Goal: Task Accomplishment & Management: Manage account settings

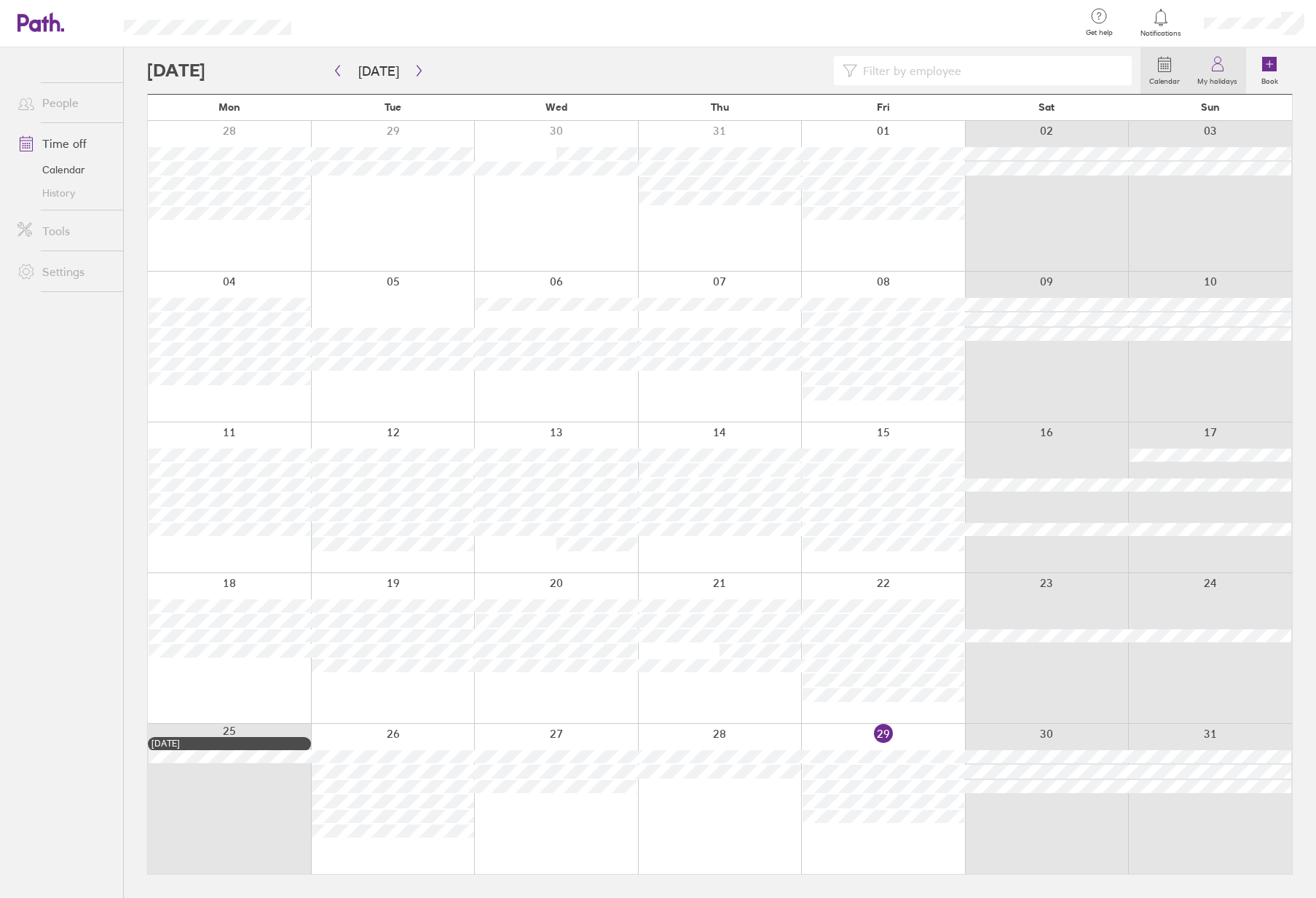
click at [1210, 66] on icon at bounding box center [1218, 64] width 18 height 18
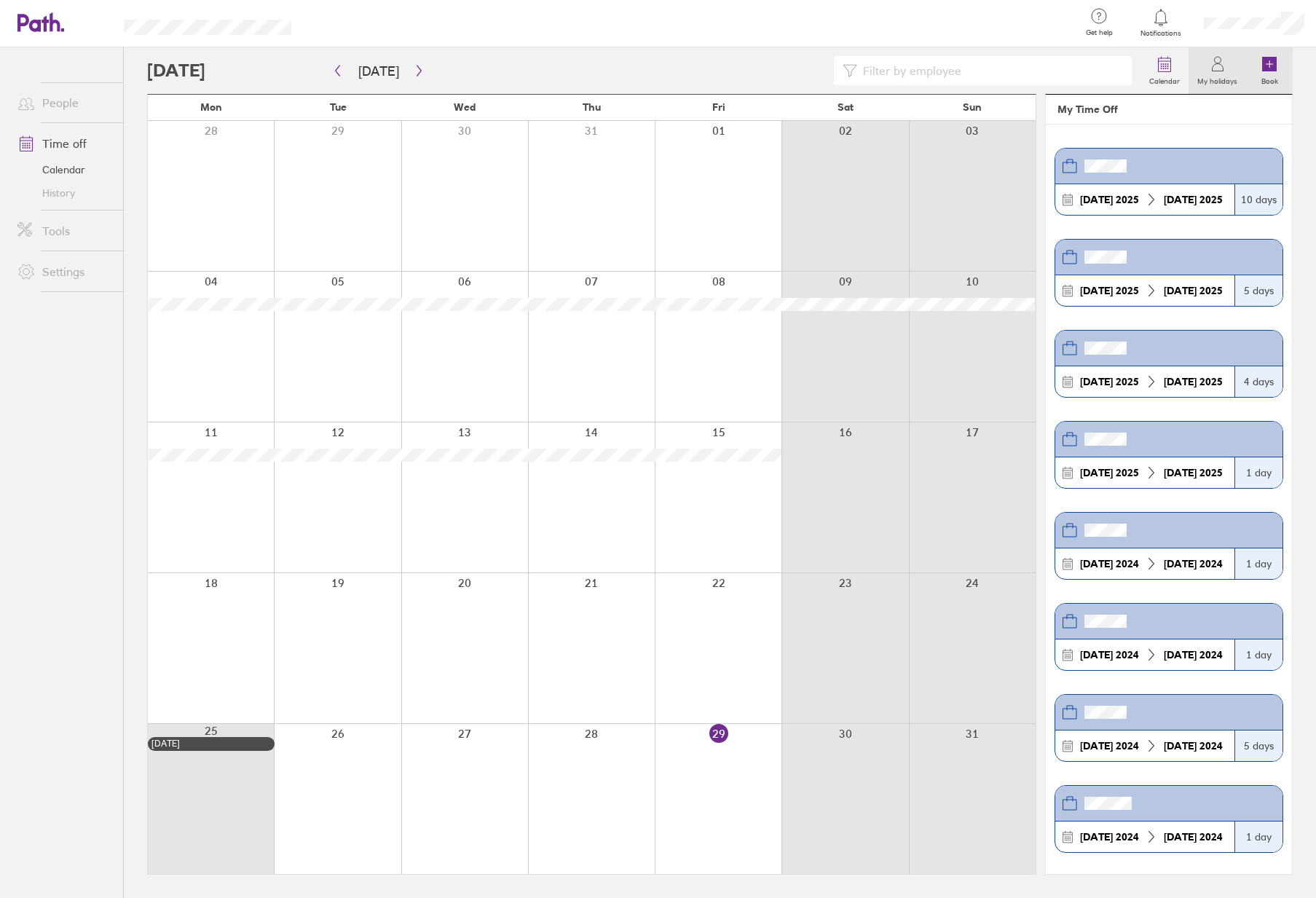
click at [1267, 65] on icon at bounding box center [1269, 64] width 14 height 14
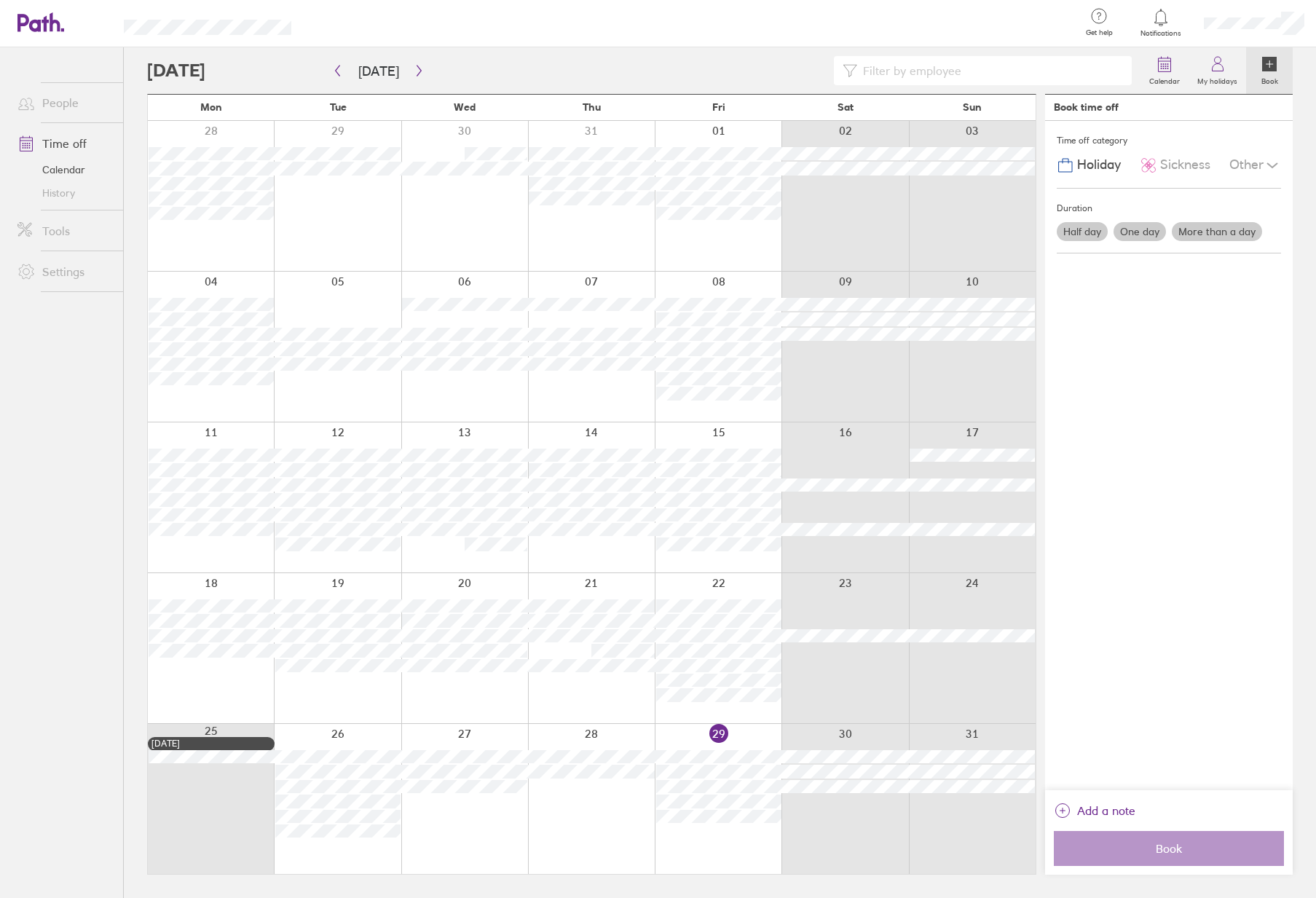
click at [1273, 163] on icon at bounding box center [1272, 165] width 18 height 18
click at [1230, 164] on div "Other" at bounding box center [1256, 165] width 52 height 28
click at [1109, 162] on span "Holiday" at bounding box center [1099, 164] width 44 height 15
click at [1094, 163] on span "Holiday" at bounding box center [1099, 164] width 44 height 15
click at [1219, 229] on label "More than a day" at bounding box center [1217, 232] width 91 height 19
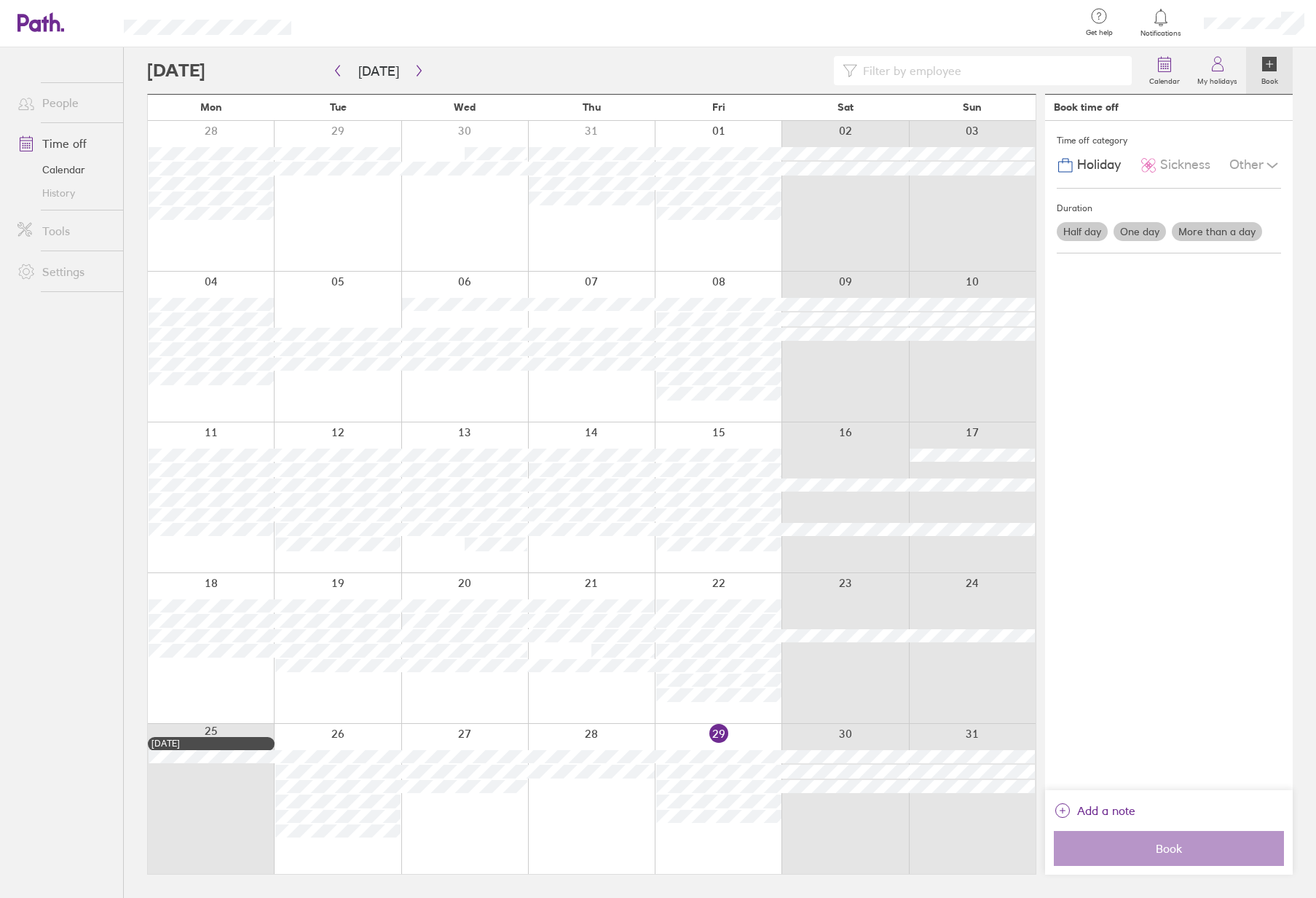
click at [0, 0] on input "More than a day" at bounding box center [0, 0] width 0 height 0
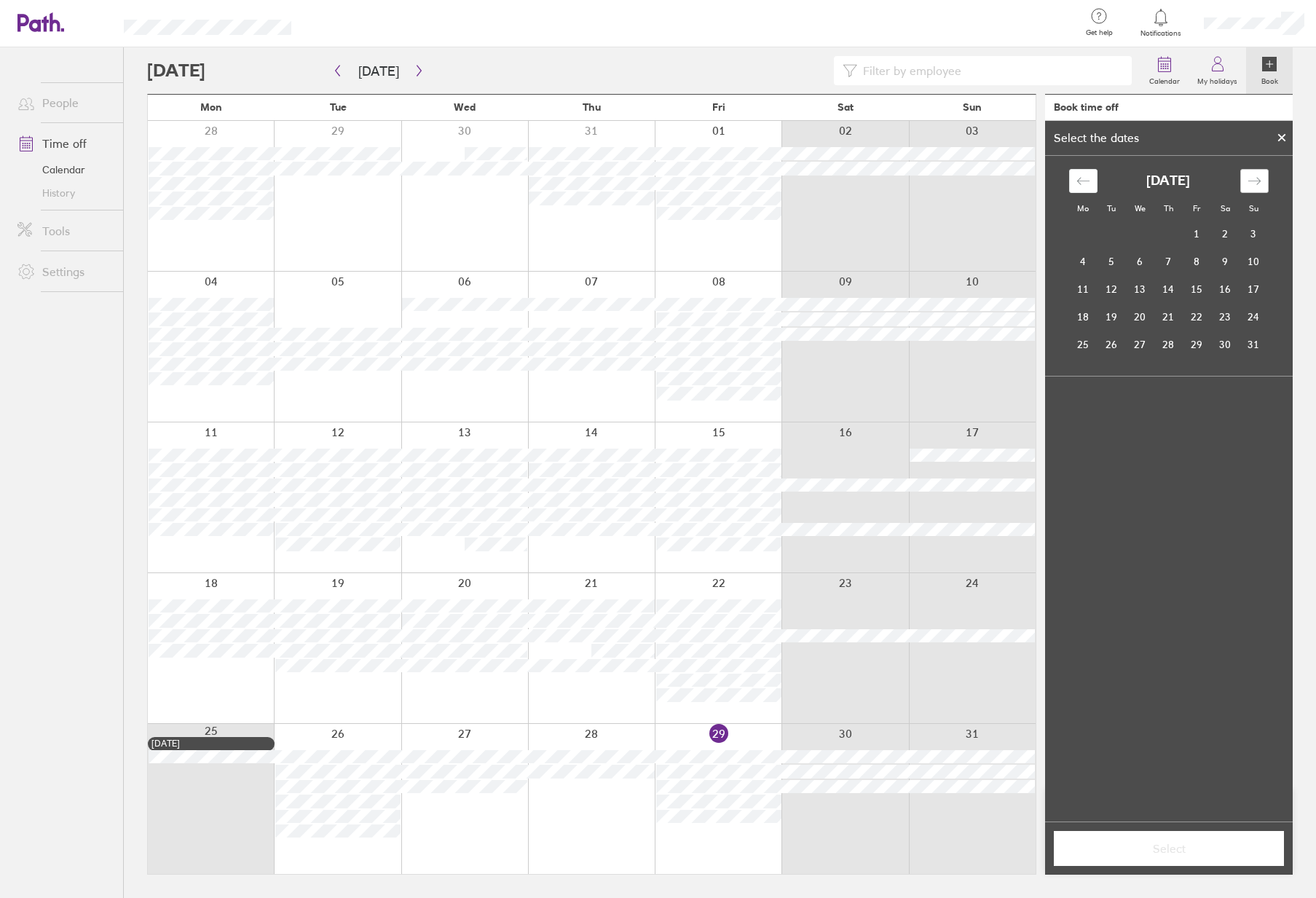
click at [1259, 179] on icon "Move forward to switch to the next month." at bounding box center [1255, 180] width 13 height 13
click at [1085, 320] on td "22" at bounding box center [1084, 316] width 29 height 28
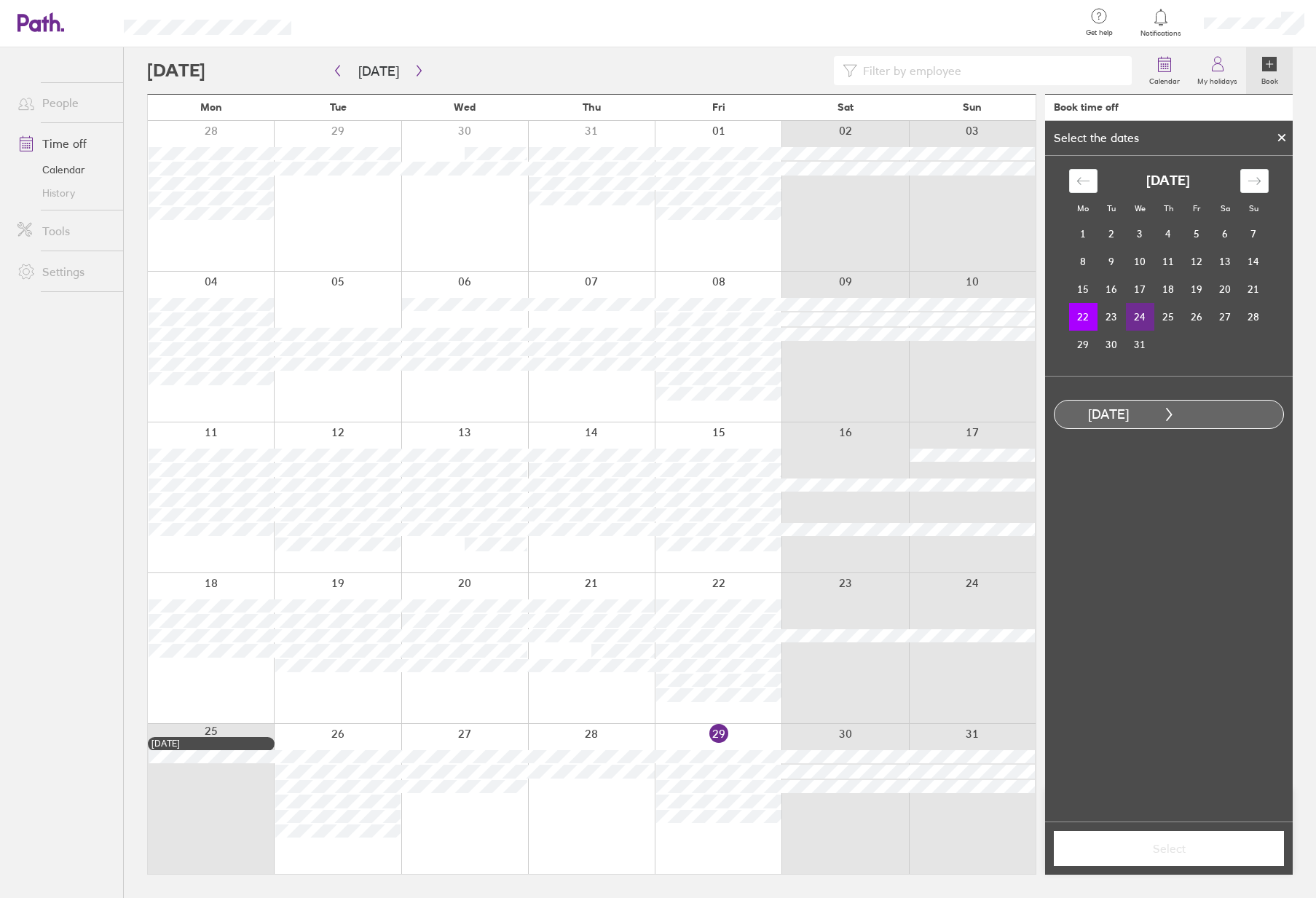
click at [1141, 316] on td "24" at bounding box center [1141, 316] width 29 height 28
click at [1201, 842] on span "Select" at bounding box center [1169, 848] width 210 height 13
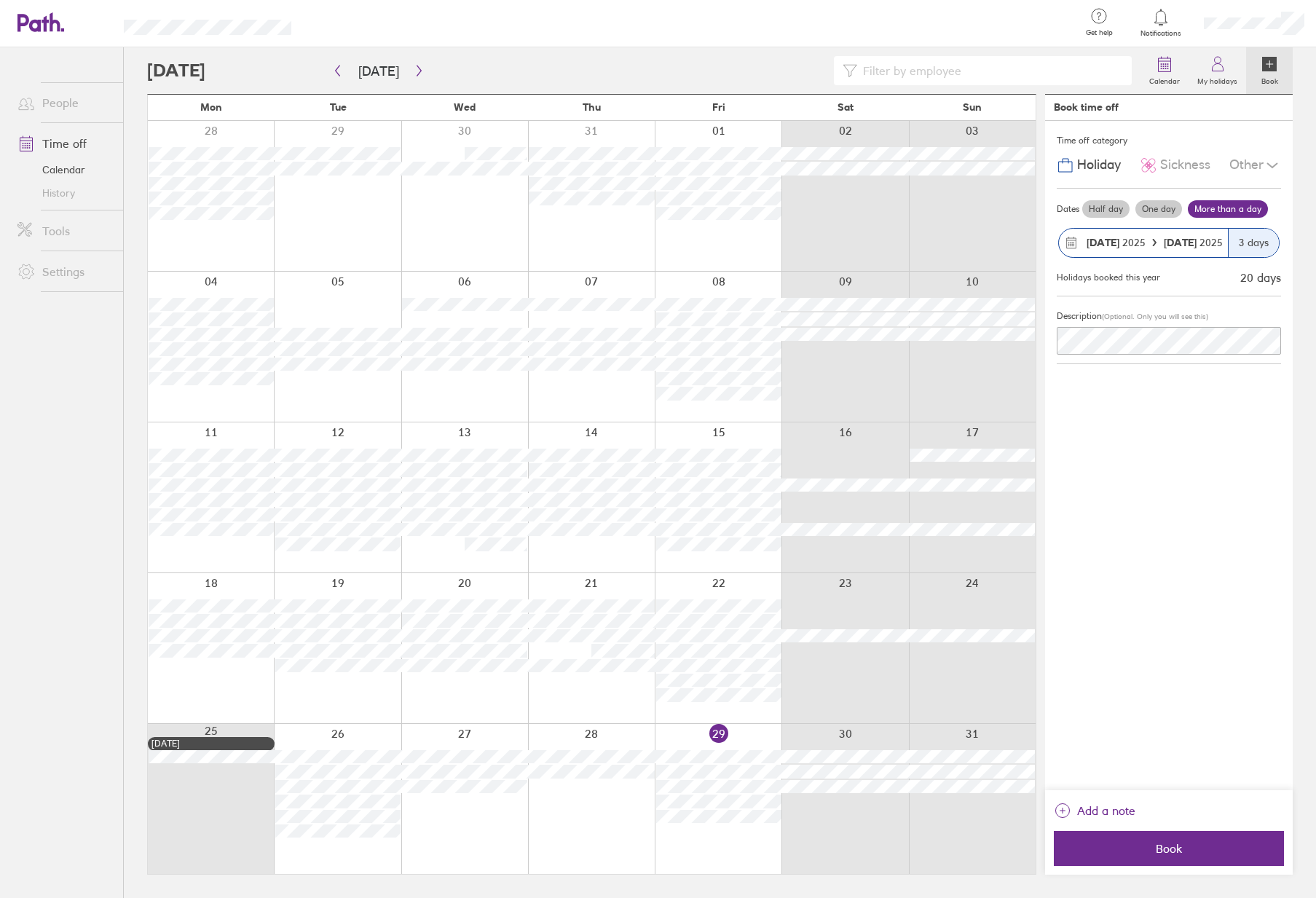
click at [1094, 167] on span "Holiday" at bounding box center [1099, 164] width 44 height 15
click at [1103, 167] on span "Holiday" at bounding box center [1099, 164] width 44 height 15
click at [1193, 859] on button "Book" at bounding box center [1169, 848] width 230 height 35
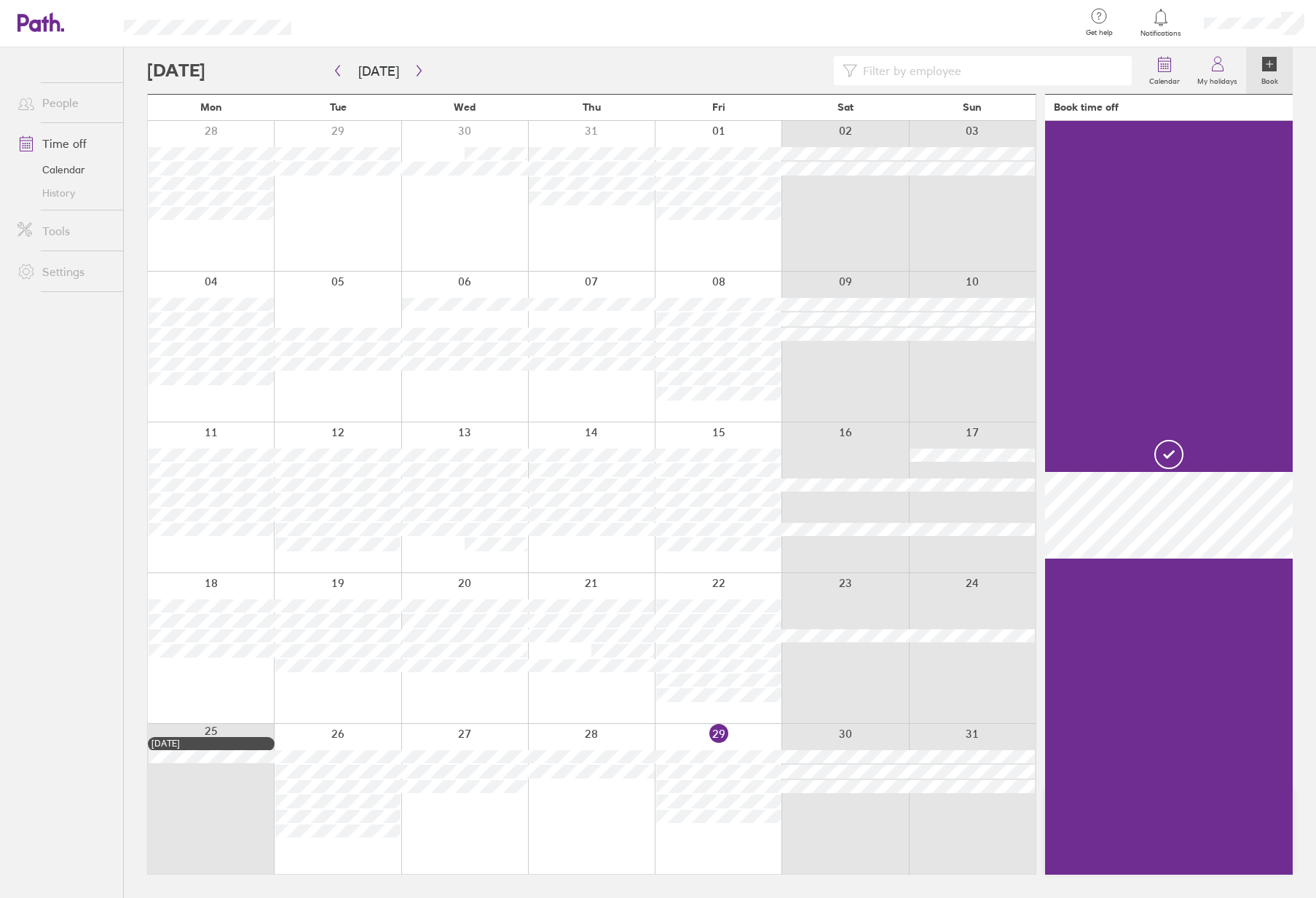
drag, startPoint x: 1276, startPoint y: 65, endPoint x: 1244, endPoint y: 96, distance: 44.6
click at [1276, 65] on icon at bounding box center [1269, 64] width 14 height 14
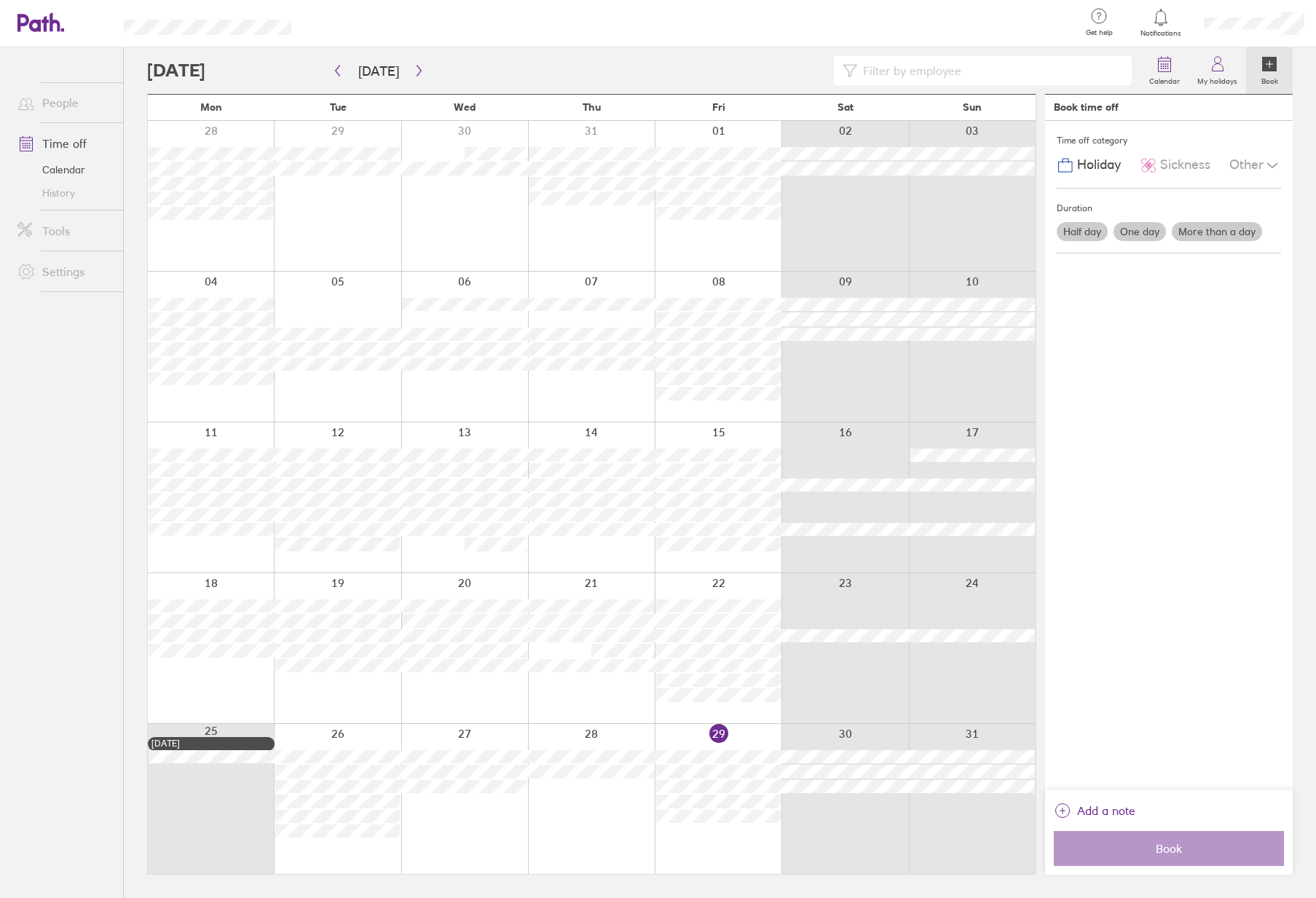
click at [1220, 232] on label "More than a day" at bounding box center [1217, 232] width 91 height 19
click at [0, 0] on input "More than a day" at bounding box center [0, 0] width 0 height 0
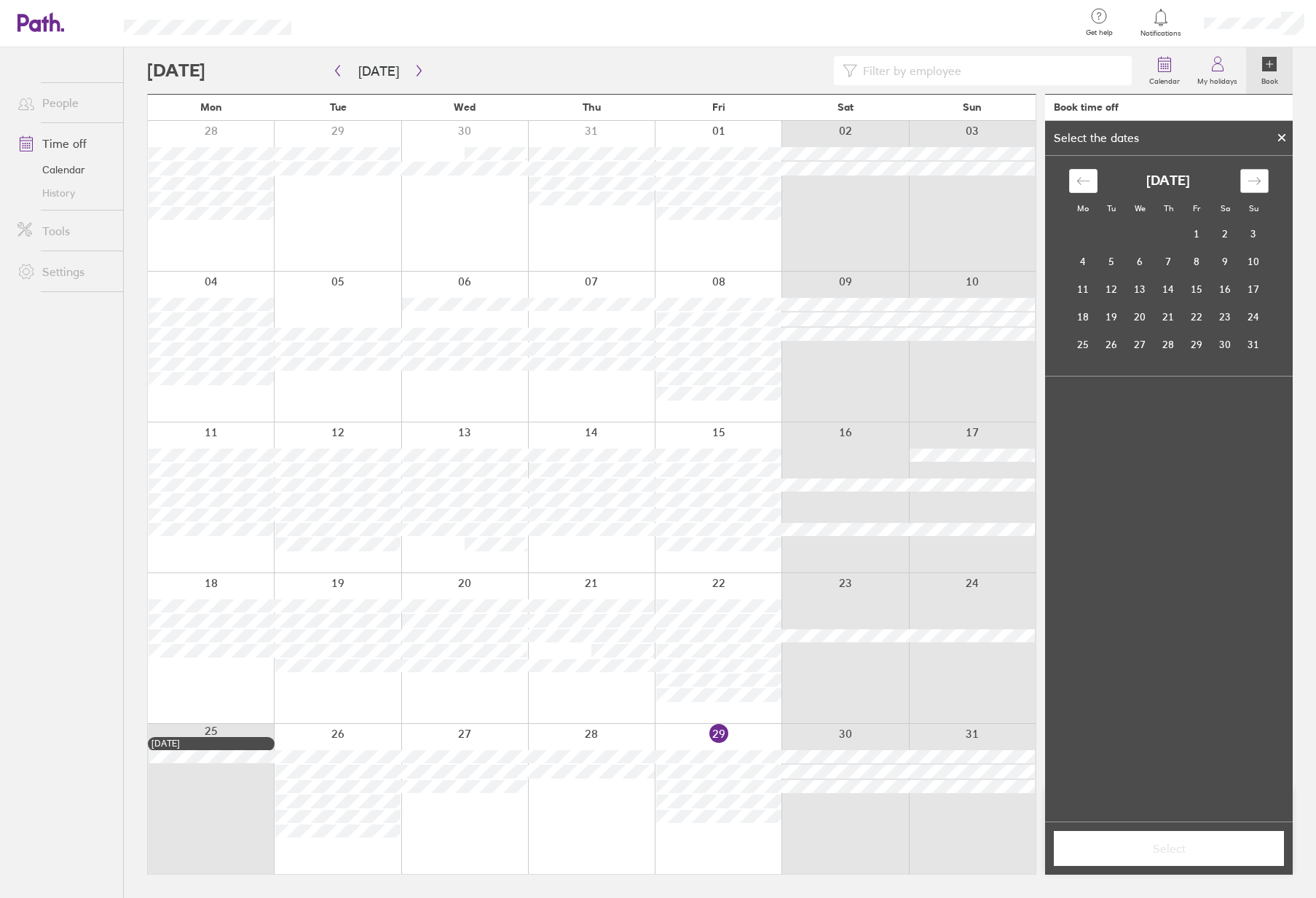
click at [1259, 180] on icon "Move forward to switch to the next month." at bounding box center [1254, 180] width 13 height 8
click at [1085, 345] on td "29" at bounding box center [1084, 344] width 29 height 28
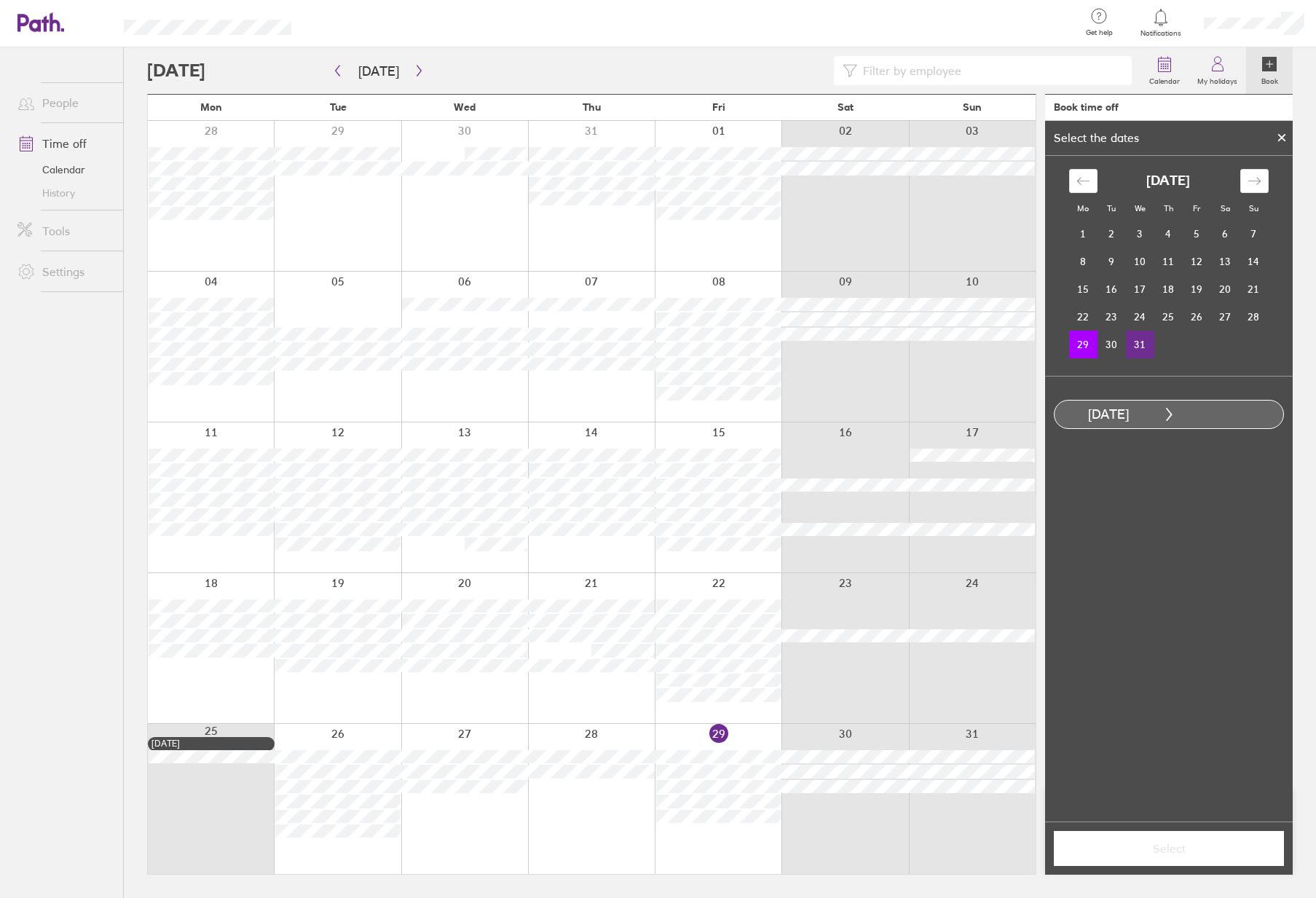
click at [1140, 349] on td "31" at bounding box center [1141, 344] width 29 height 28
click at [1210, 847] on span "Select" at bounding box center [1169, 848] width 210 height 13
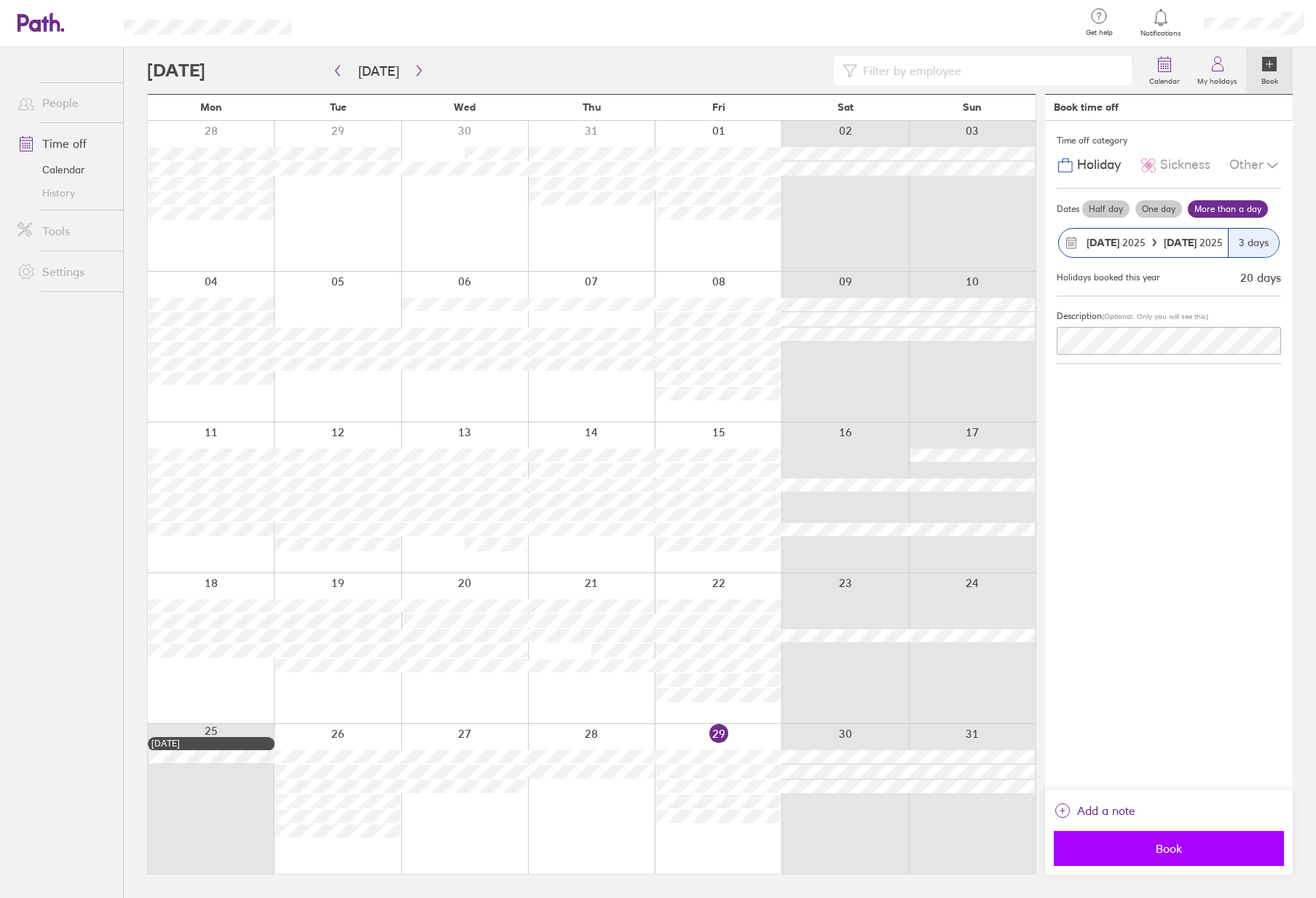
click at [1188, 853] on span "Book" at bounding box center [1169, 848] width 210 height 13
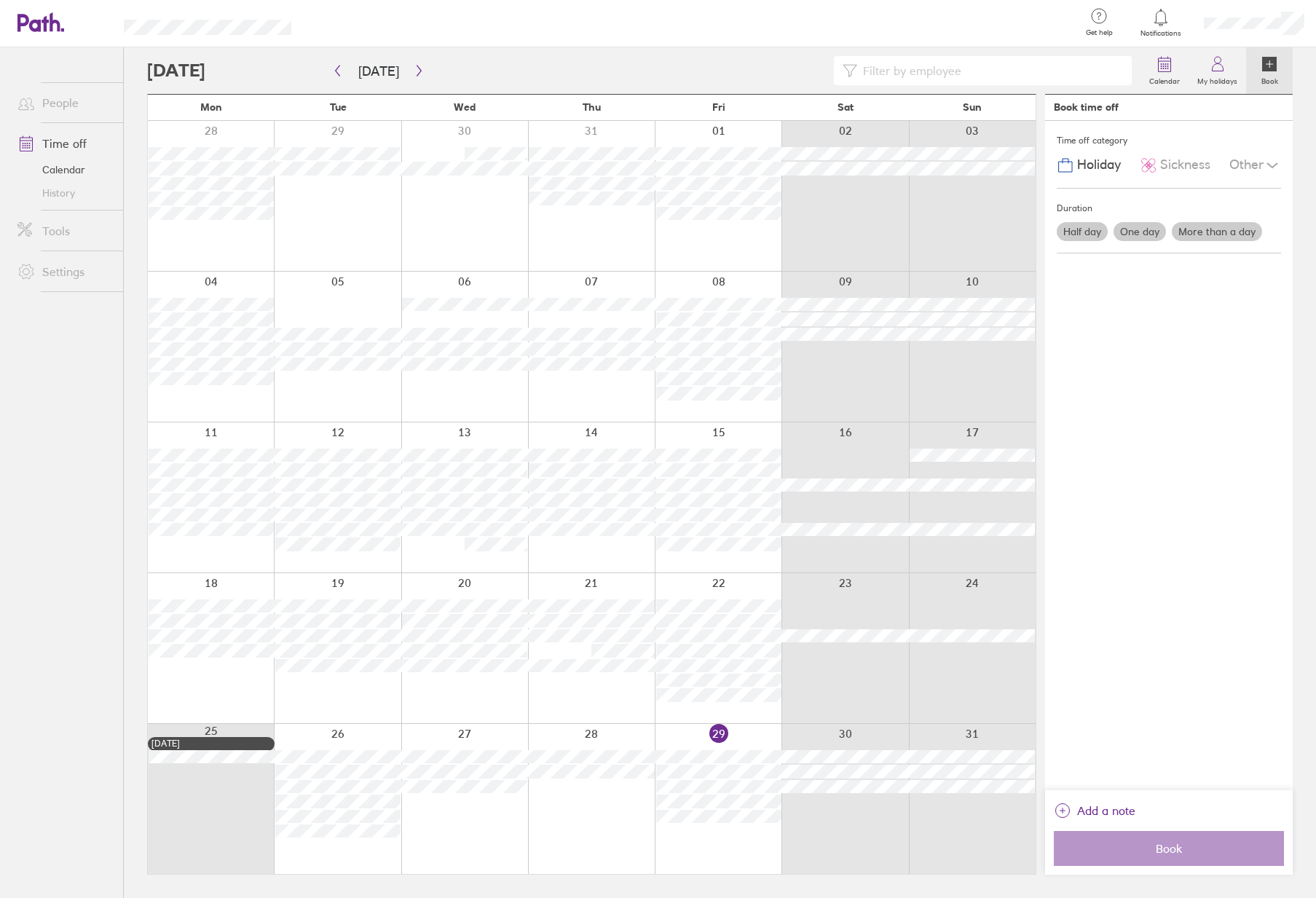
click at [64, 99] on link "People" at bounding box center [65, 102] width 118 height 29
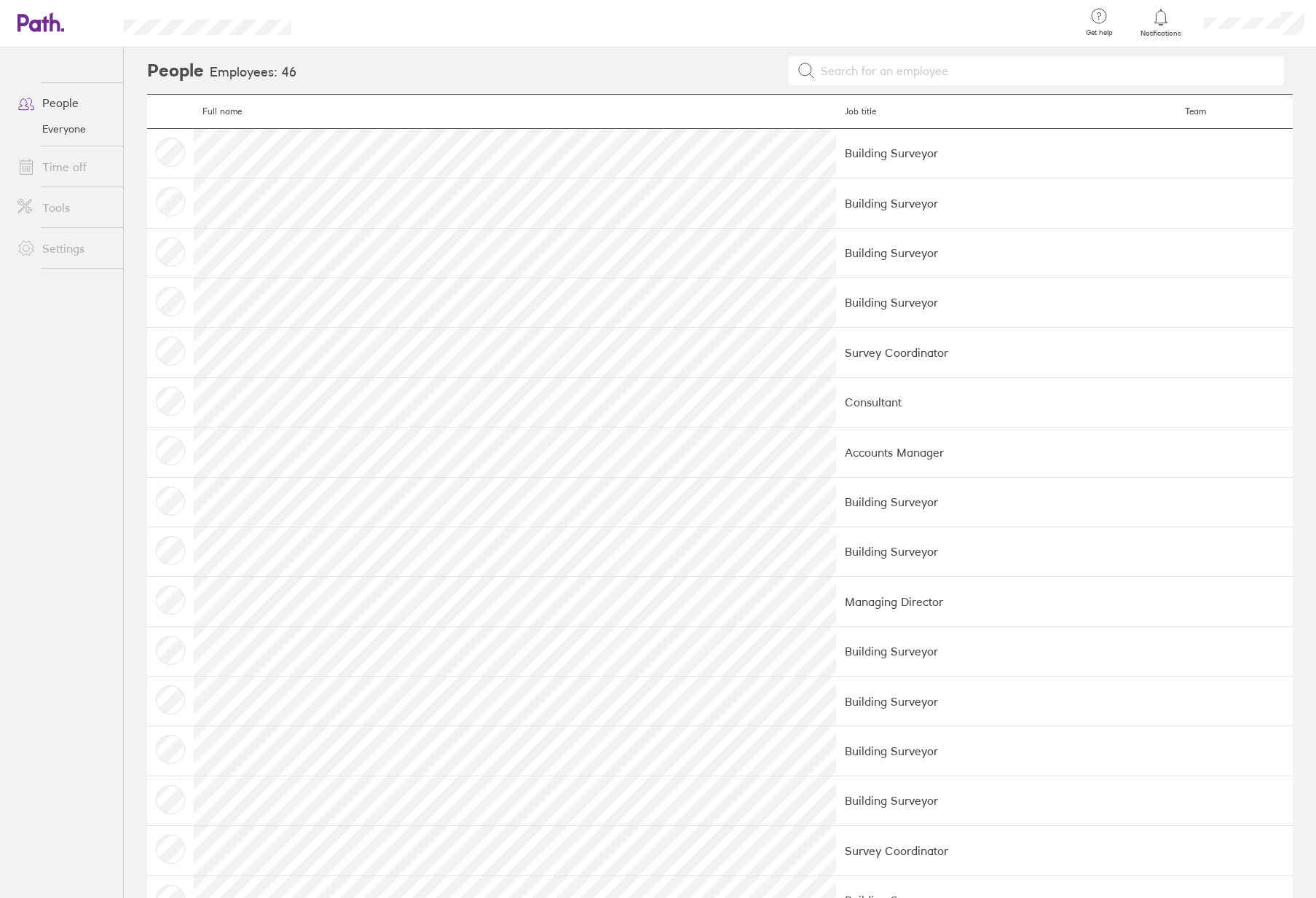
click at [162, 257] on td at bounding box center [170, 253] width 47 height 50
click at [1155, 18] on icon at bounding box center [1161, 17] width 18 height 18
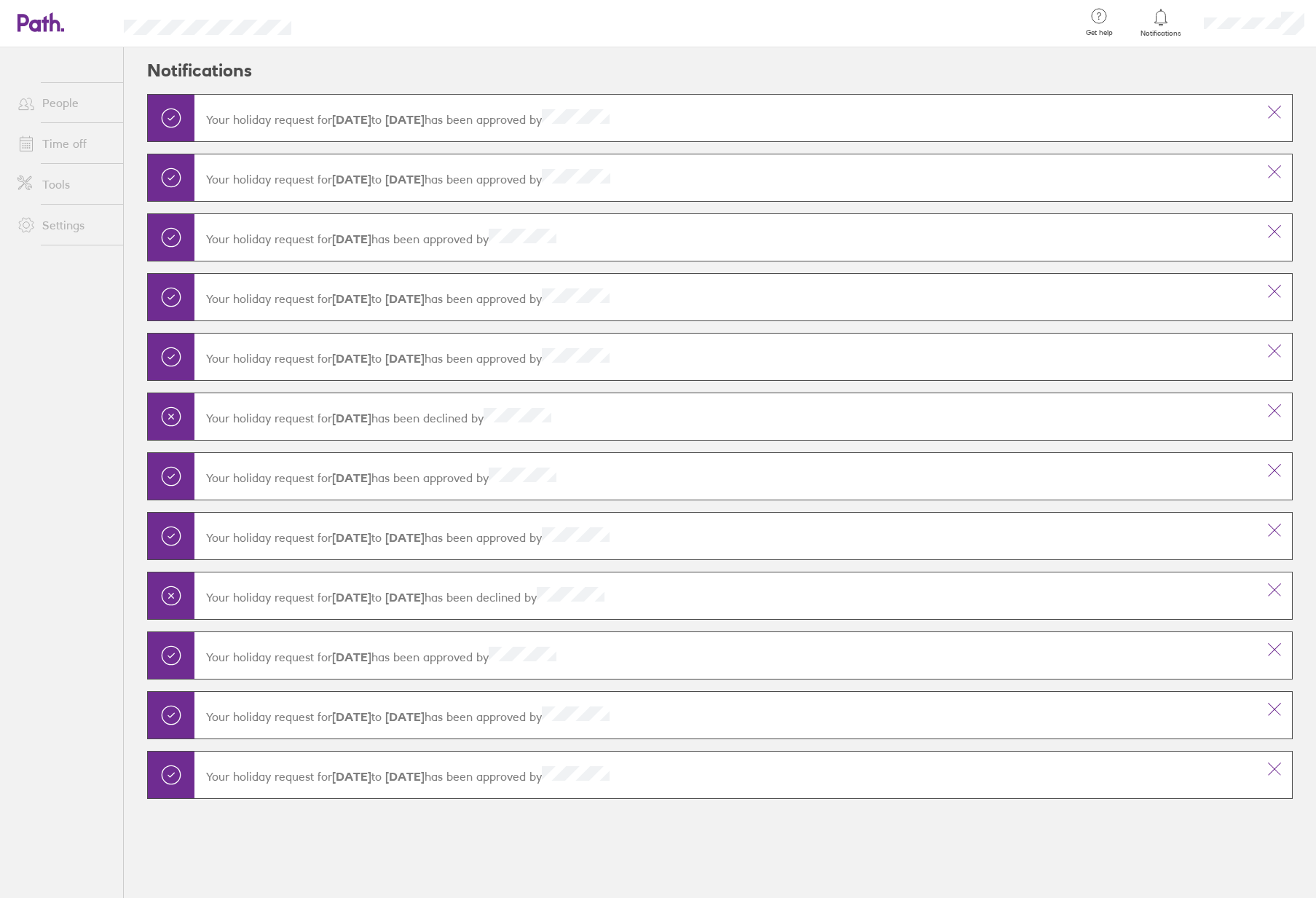
click at [86, 149] on link "Time off" at bounding box center [65, 144] width 118 height 29
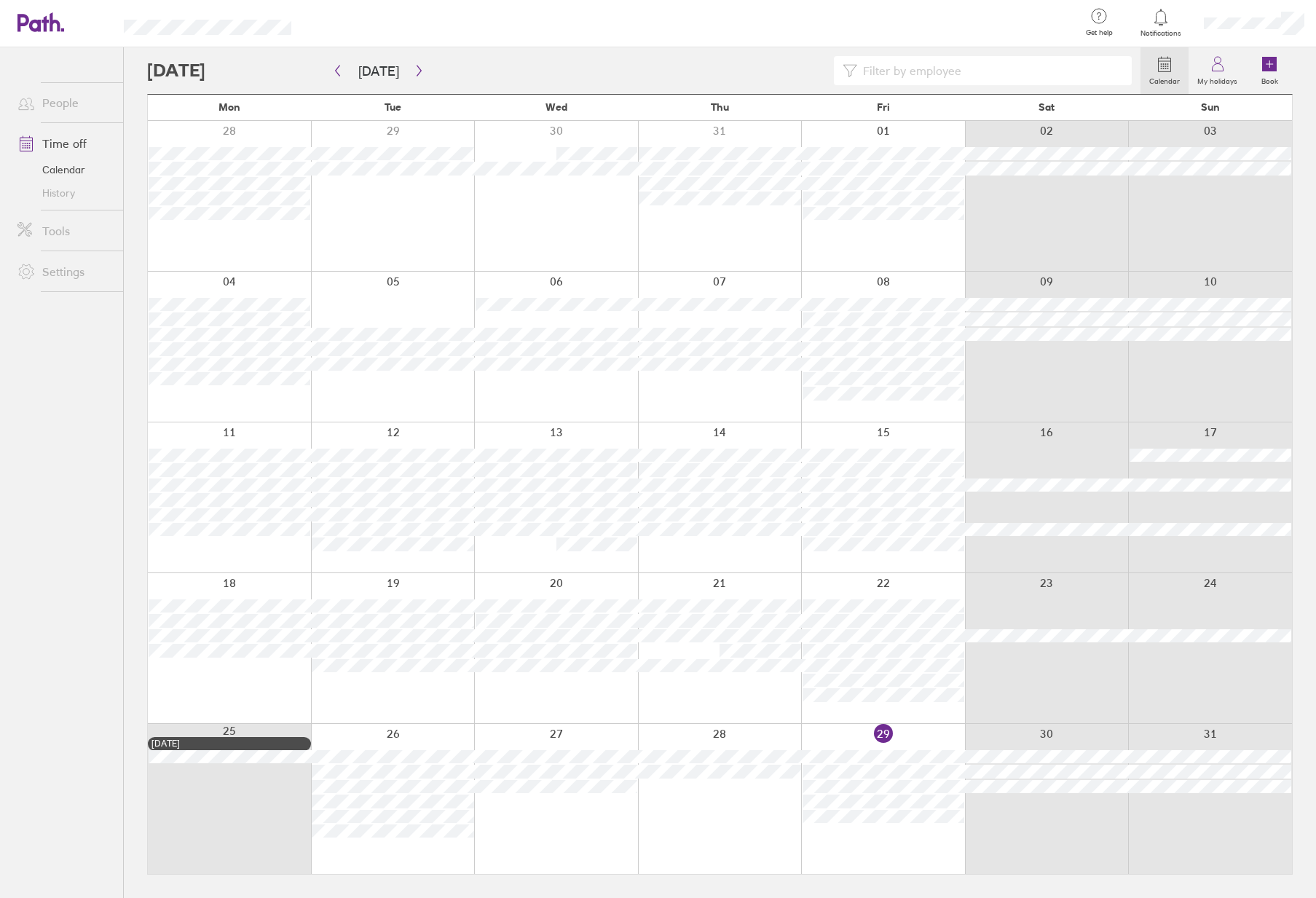
click at [1261, 30] on div at bounding box center [1255, 23] width 124 height 47
click at [1235, 72] on link "My profile" at bounding box center [1244, 65] width 146 height 37
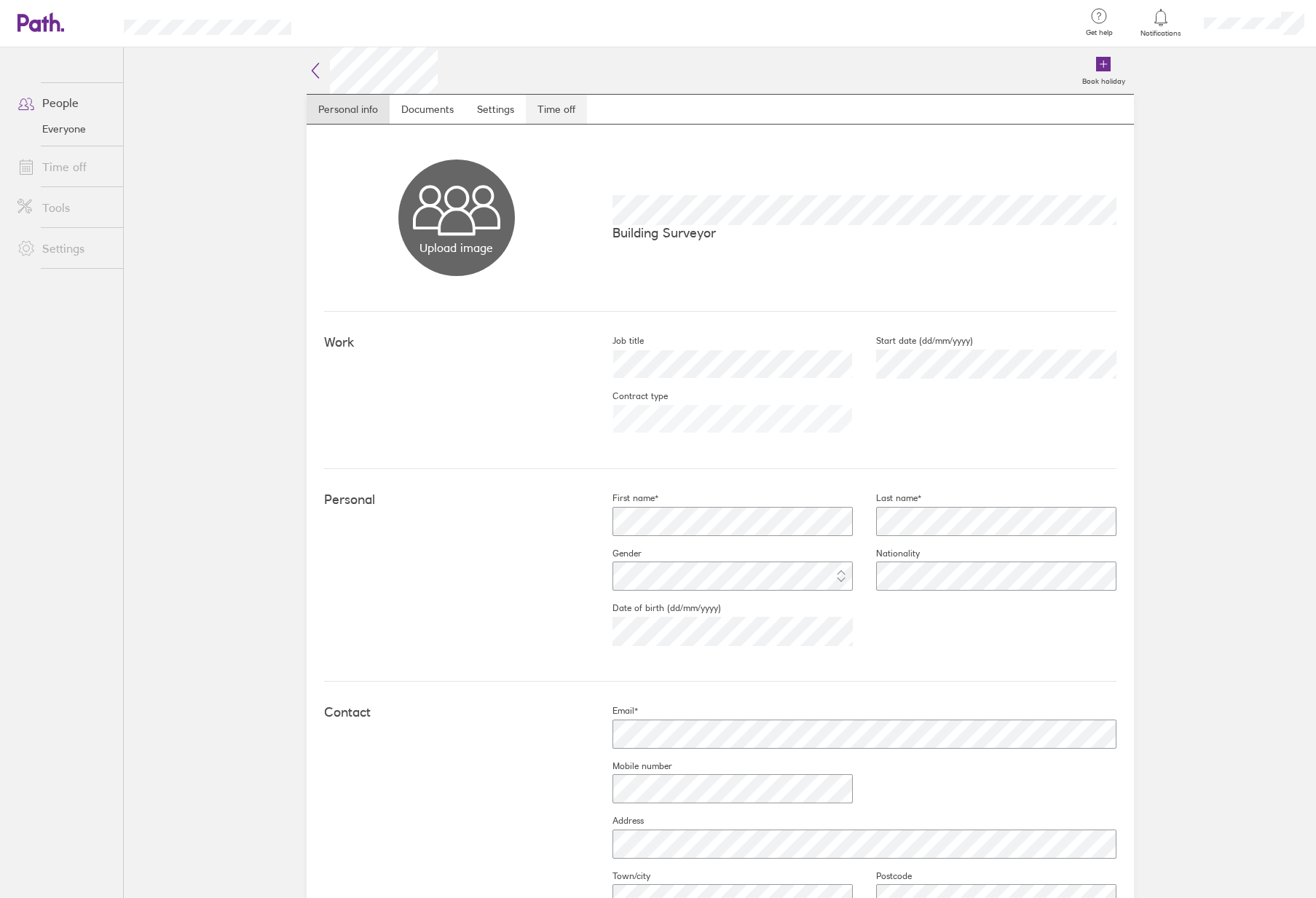
click at [560, 108] on link "Time off" at bounding box center [556, 109] width 61 height 29
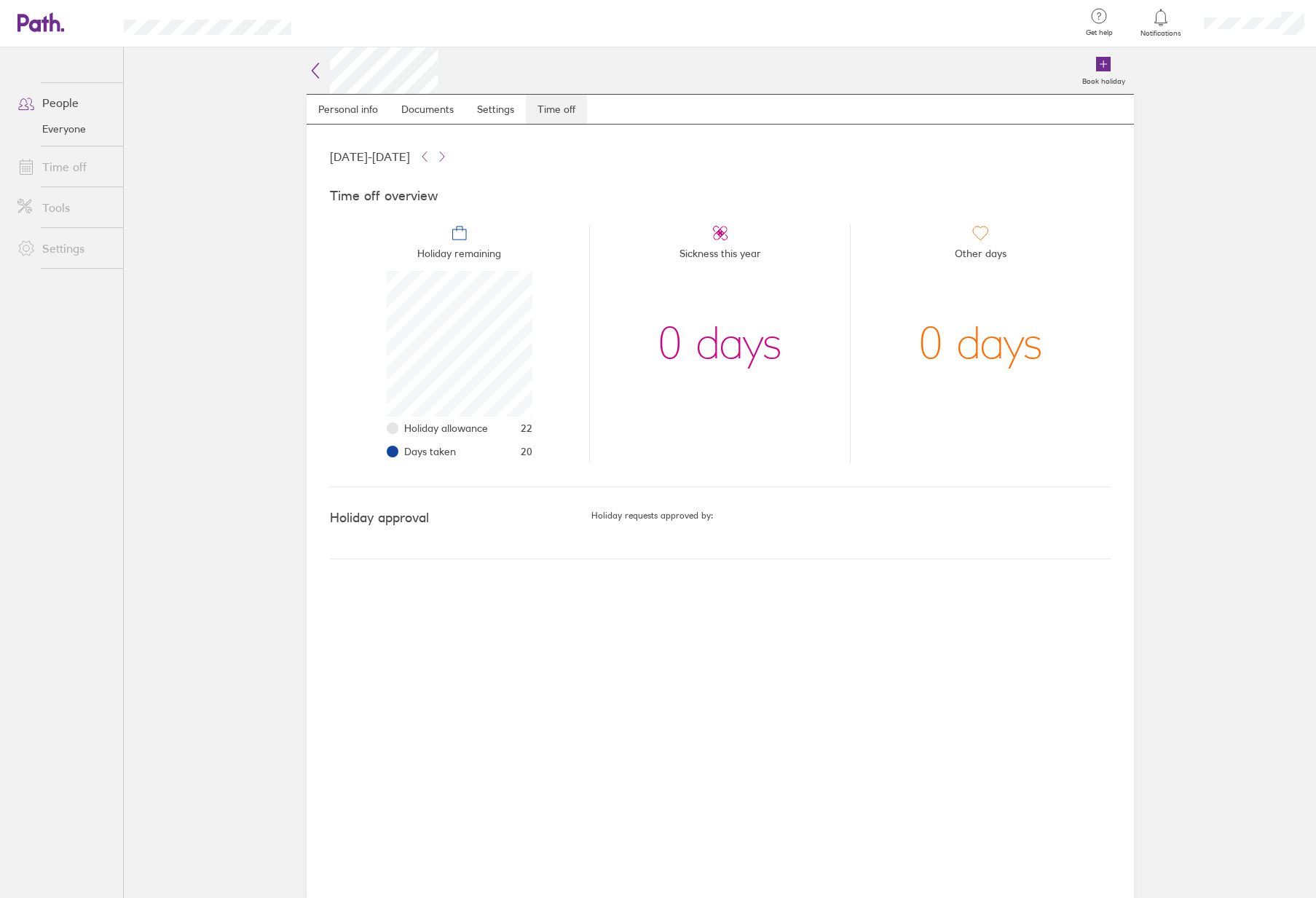
scroll to position [146, 146]
